Goal: Find contact information: Find contact information

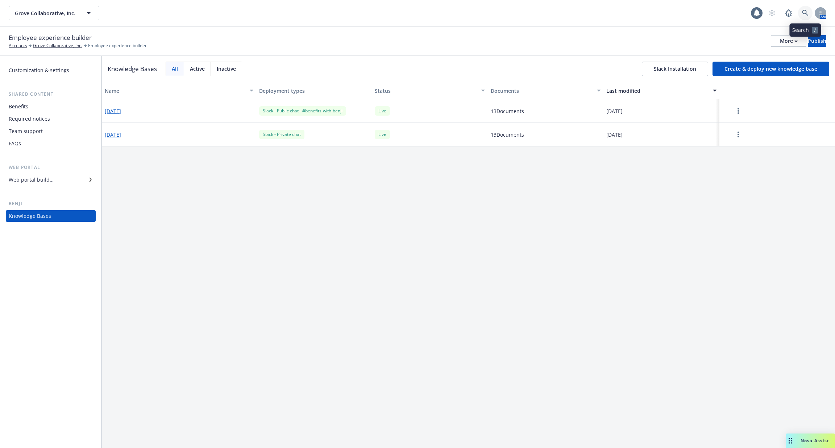
click at [802, 10] on link at bounding box center [805, 13] width 15 height 15
click at [69, 133] on div "Team support" at bounding box center [51, 131] width 84 height 12
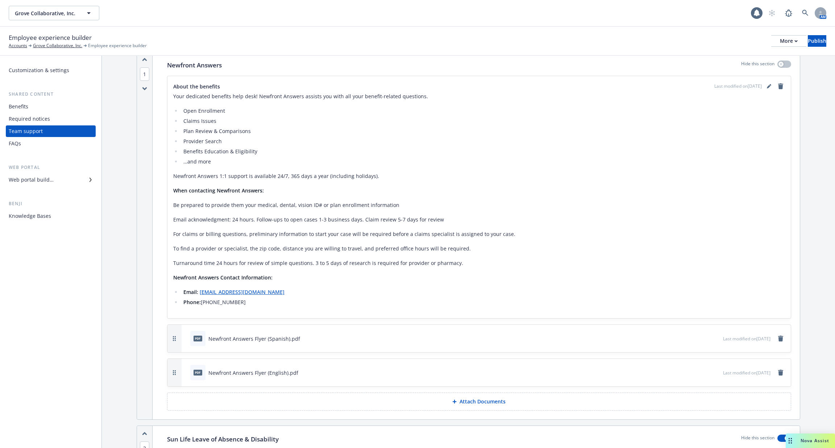
scroll to position [29, 0]
drag, startPoint x: 285, startPoint y: 289, endPoint x: 200, endPoint y: 293, distance: 85.3
click at [200, 293] on li "Email: [EMAIL_ADDRESS][DOMAIN_NAME]" at bounding box center [483, 290] width 604 height 9
copy link "[EMAIL_ADDRESS][DOMAIN_NAME]"
click at [260, 303] on li "Phone: [PHONE_NUMBER]" at bounding box center [483, 300] width 604 height 9
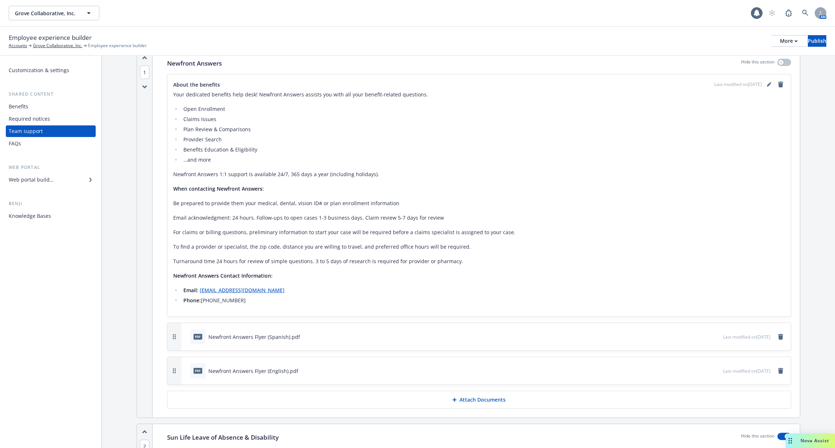
drag, startPoint x: 241, startPoint y: 297, endPoint x: 200, endPoint y: 298, distance: 41.0
click at [200, 298] on li "Phone: [PHONE_NUMBER]" at bounding box center [483, 300] width 604 height 9
copy li "[PHONE_NUMBER]"
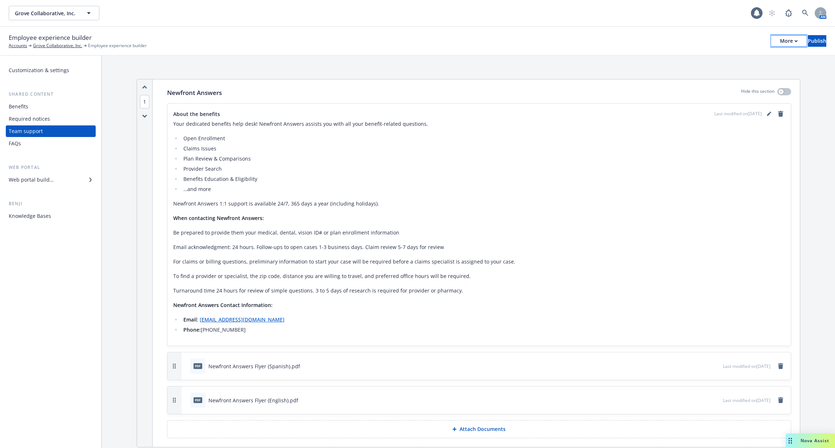
click at [772, 37] on button "More" at bounding box center [789, 41] width 35 height 12
click at [744, 76] on link "Copy portal link" at bounding box center [729, 72] width 107 height 15
